Goal: Information Seeking & Learning: Check status

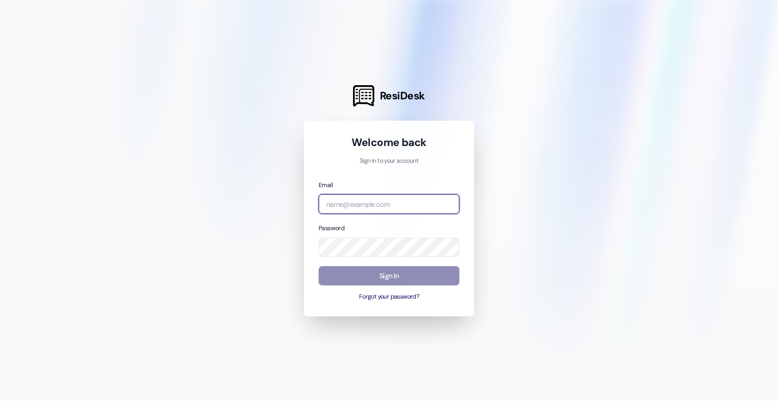
type input "hello@terrazzodurham.com"
click at [405, 277] on button "Sign In" at bounding box center [388, 276] width 141 height 20
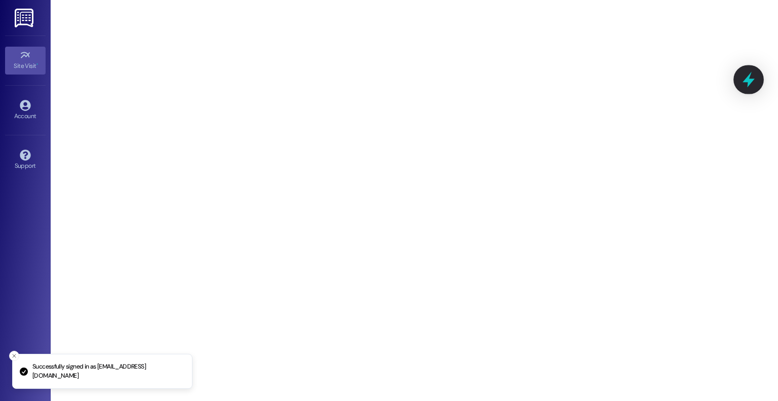
click at [743, 81] on icon at bounding box center [748, 79] width 17 height 17
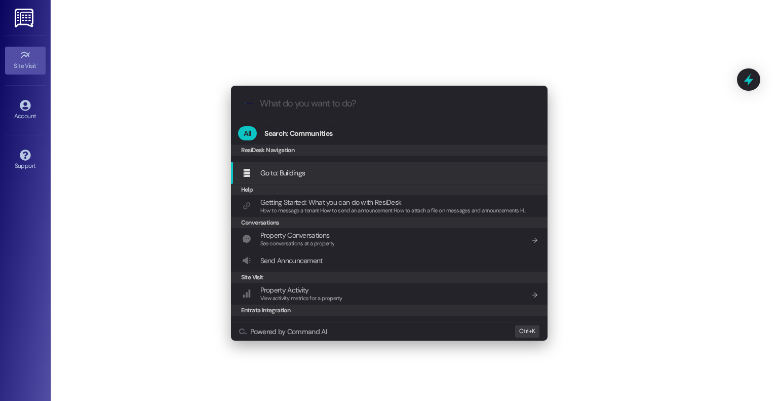
scroll to position [96, 0]
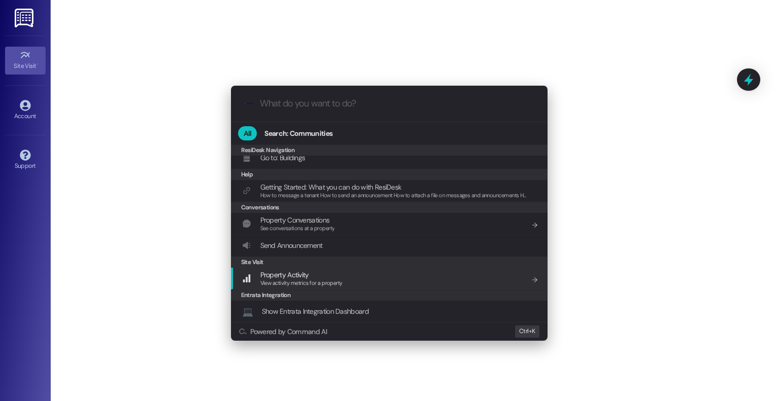
click at [332, 279] on span "View activity metrics for a property" at bounding box center [301, 282] width 82 height 7
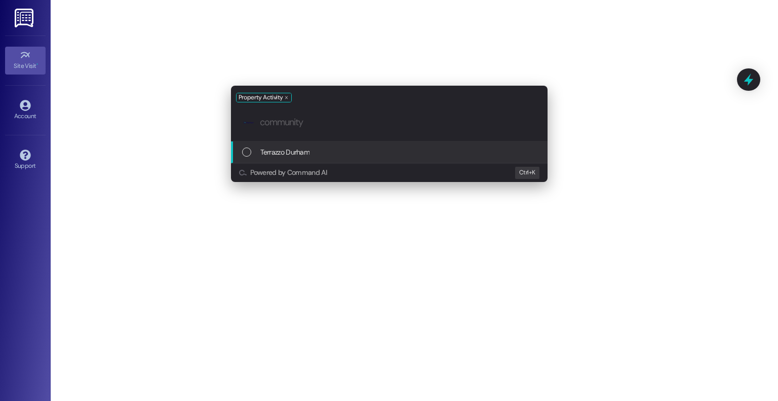
scroll to position [0, 0]
click at [293, 154] on span "Terrazzo Durham" at bounding box center [285, 151] width 50 height 11
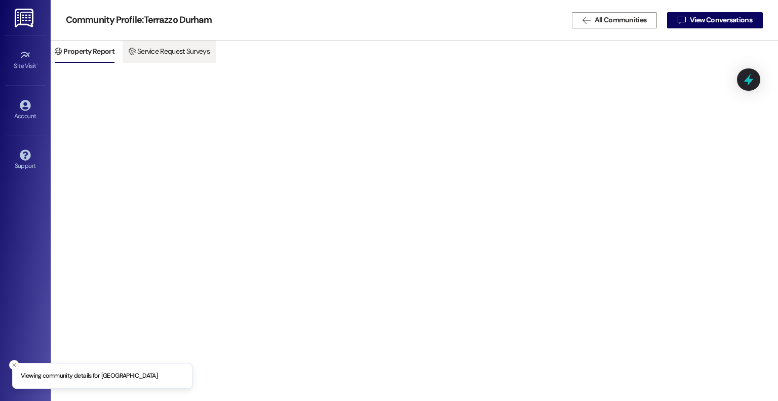
click at [173, 53] on span "Service Request Surveys" at bounding box center [173, 51] width 72 height 22
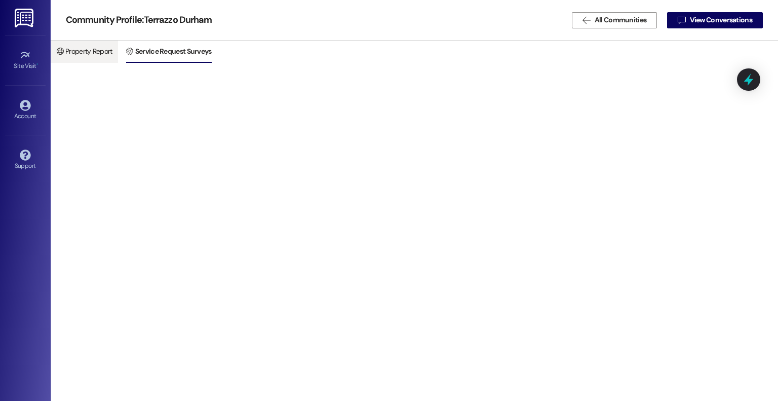
click at [105, 50] on span "Property Report" at bounding box center [88, 51] width 47 height 22
click at [154, 49] on span "Service Request Surveys" at bounding box center [173, 51] width 72 height 22
click at [69, 52] on span "Property Report" at bounding box center [88, 51] width 47 height 22
click at [180, 39] on div "Community Profile: Terrazzo Durham  All Communities  View Conversations" at bounding box center [414, 20] width 727 height 41
click at [168, 68] on div " Property Report  Service Request Surveys" at bounding box center [414, 221] width 727 height 360
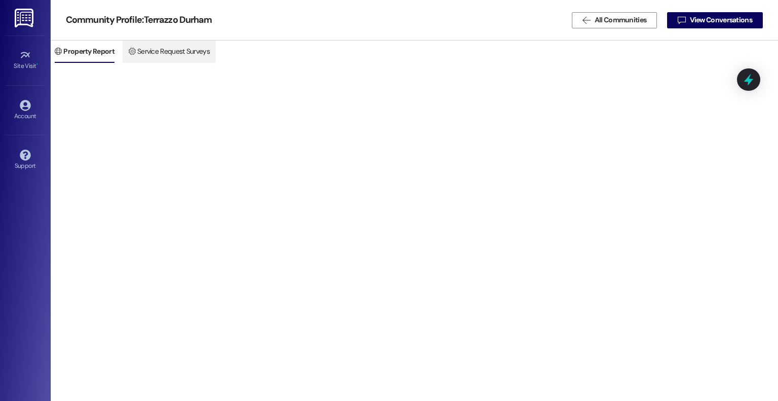
click at [163, 61] on button " Service Request Surveys" at bounding box center [169, 52] width 93 height 22
click at [623, 24] on span "All Communities" at bounding box center [620, 20] width 52 height 11
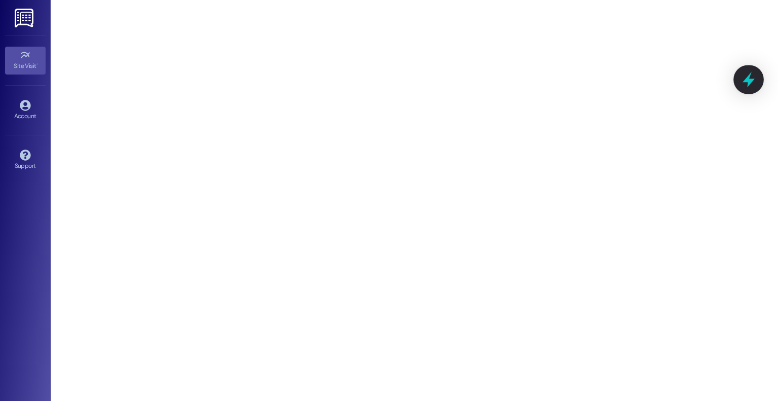
click at [750, 81] on icon at bounding box center [748, 80] width 12 height 16
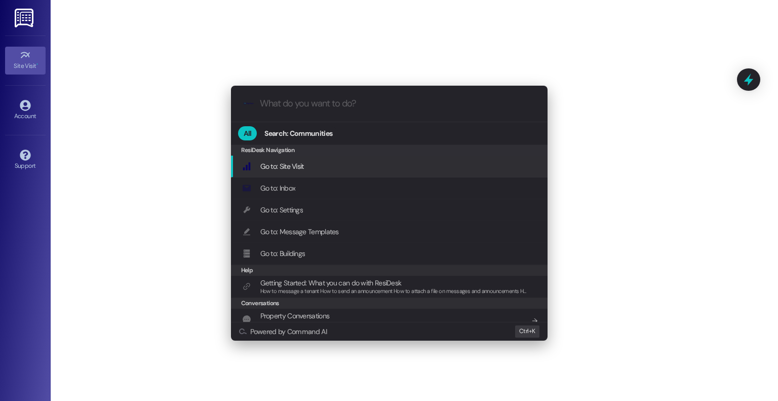
drag, startPoint x: 765, startPoint y: 53, endPoint x: 771, endPoint y: 84, distance: 31.5
click at [771, 84] on div ".cls-1{fill:#0a055f;}.cls-2{fill:#0cc4c4;} resideskLogoBlueOrange All Search: C…" at bounding box center [389, 200] width 778 height 401
